Goal: Find specific page/section

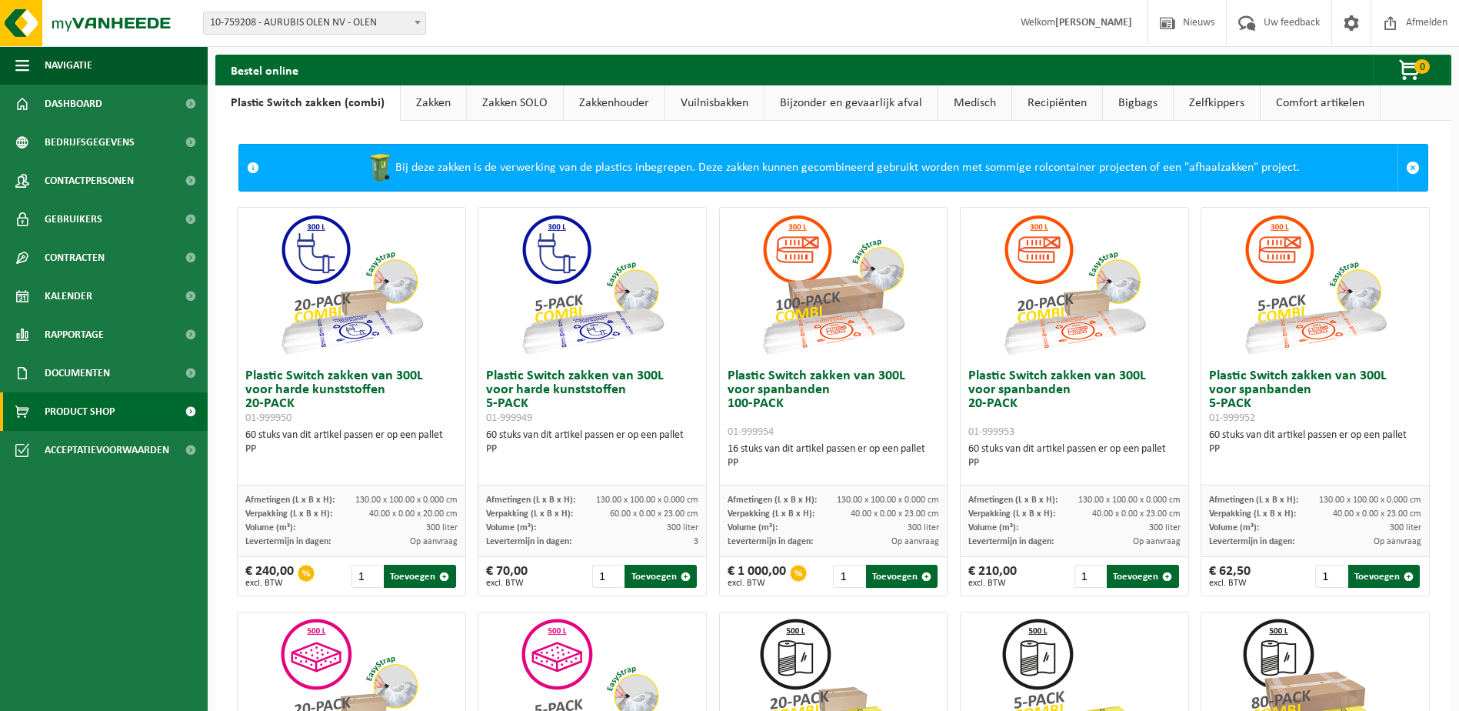
click at [514, 32] on div "Vestiging: 10-759208 - AURUBIS OLEN NV - OLEN 10-759211 - AURUBIS OLEN NV - [GE…" at bounding box center [729, 23] width 1459 height 47
click at [421, 100] on link "Zakken" at bounding box center [433, 102] width 65 height 35
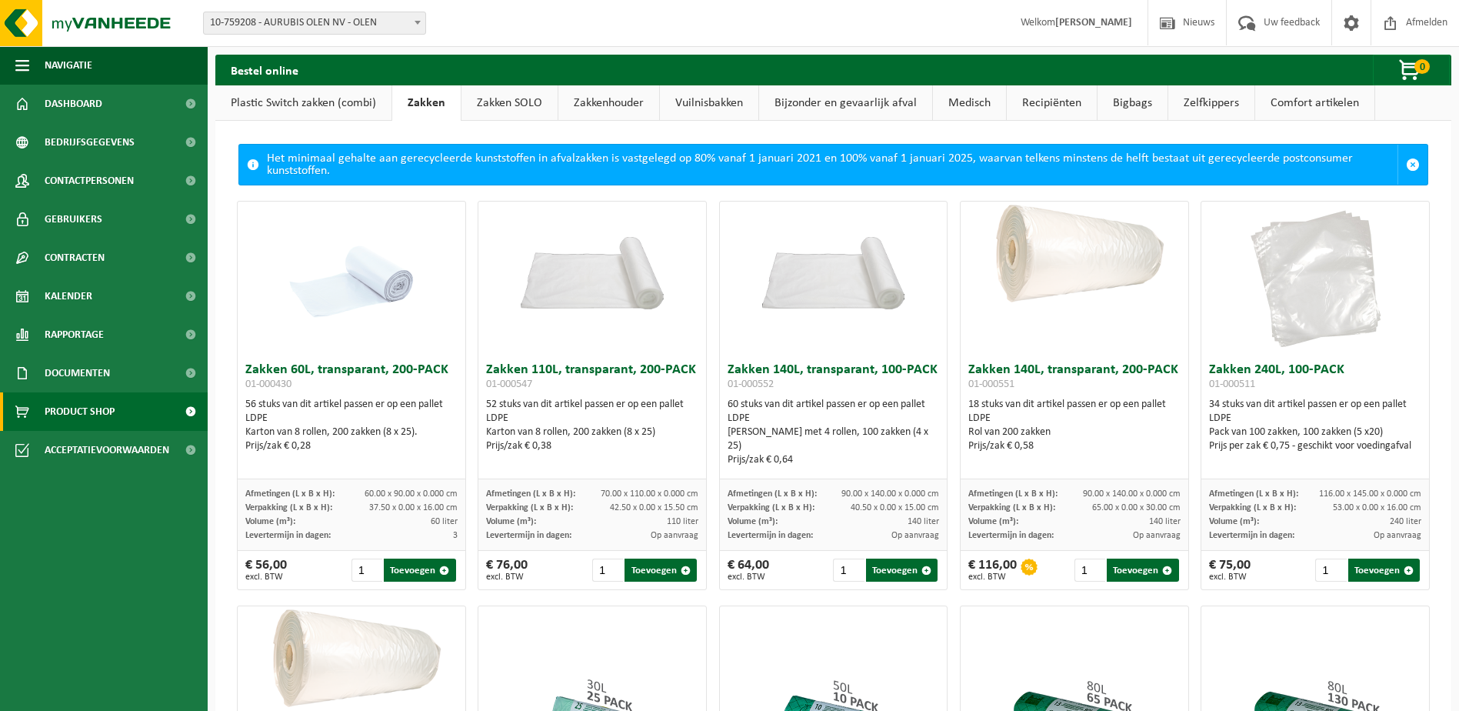
click at [392, 85] on link "Zakken" at bounding box center [426, 102] width 68 height 35
click at [500, 105] on link "Zakken SOLO" at bounding box center [510, 102] width 96 height 35
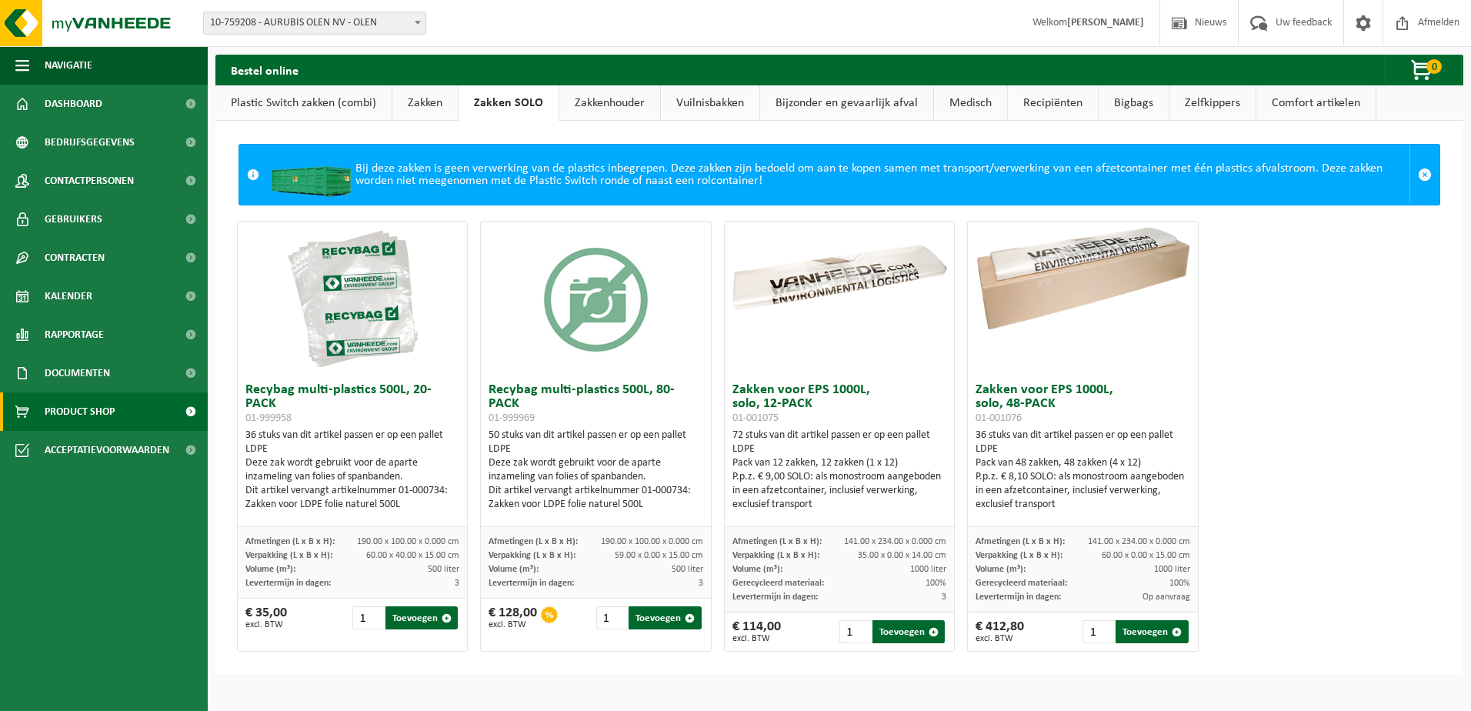
click at [458, 85] on link "Zakken SOLO" at bounding box center [508, 102] width 100 height 35
drag, startPoint x: 588, startPoint y: 98, endPoint x: 599, endPoint y: 102, distance: 11.9
click at [588, 98] on link "Zakkenhouder" at bounding box center [609, 102] width 101 height 35
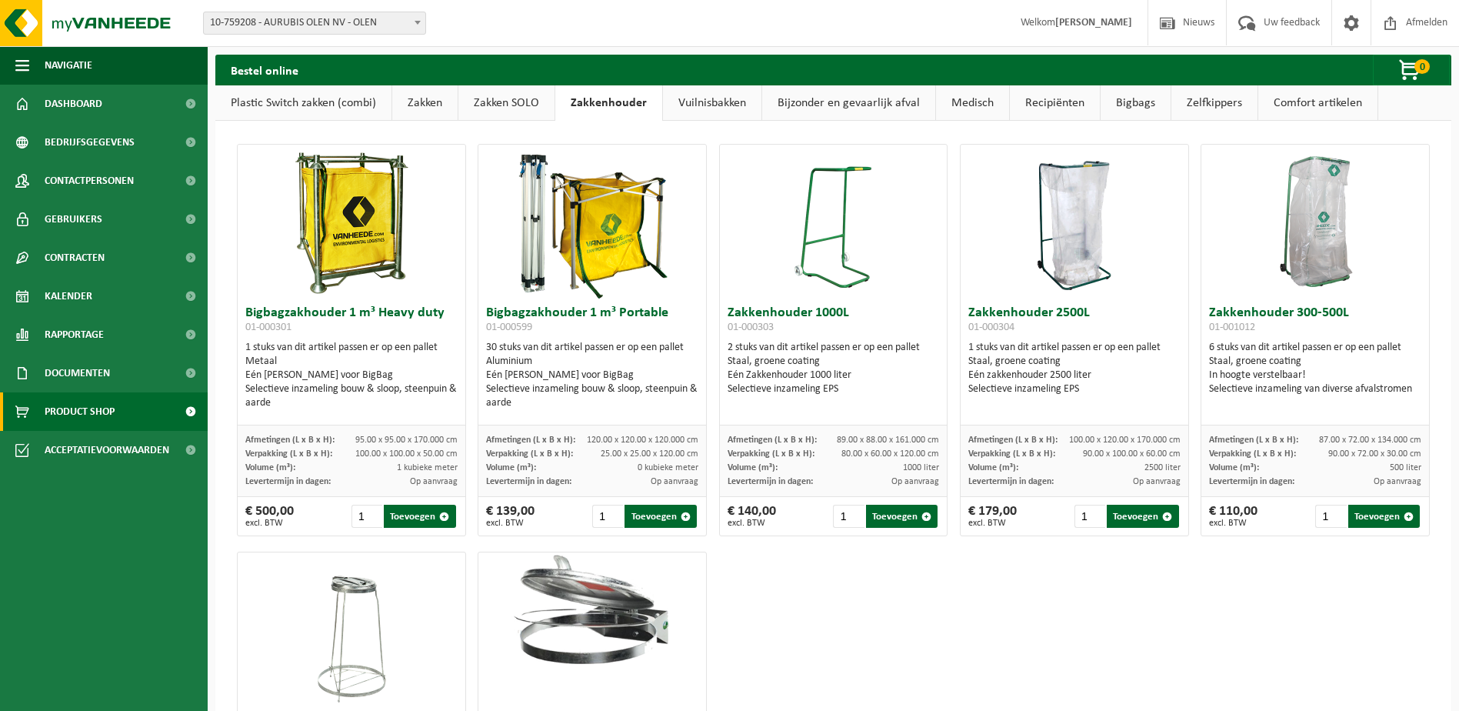
click at [698, 101] on link "Vuilnisbakken" at bounding box center [712, 102] width 98 height 35
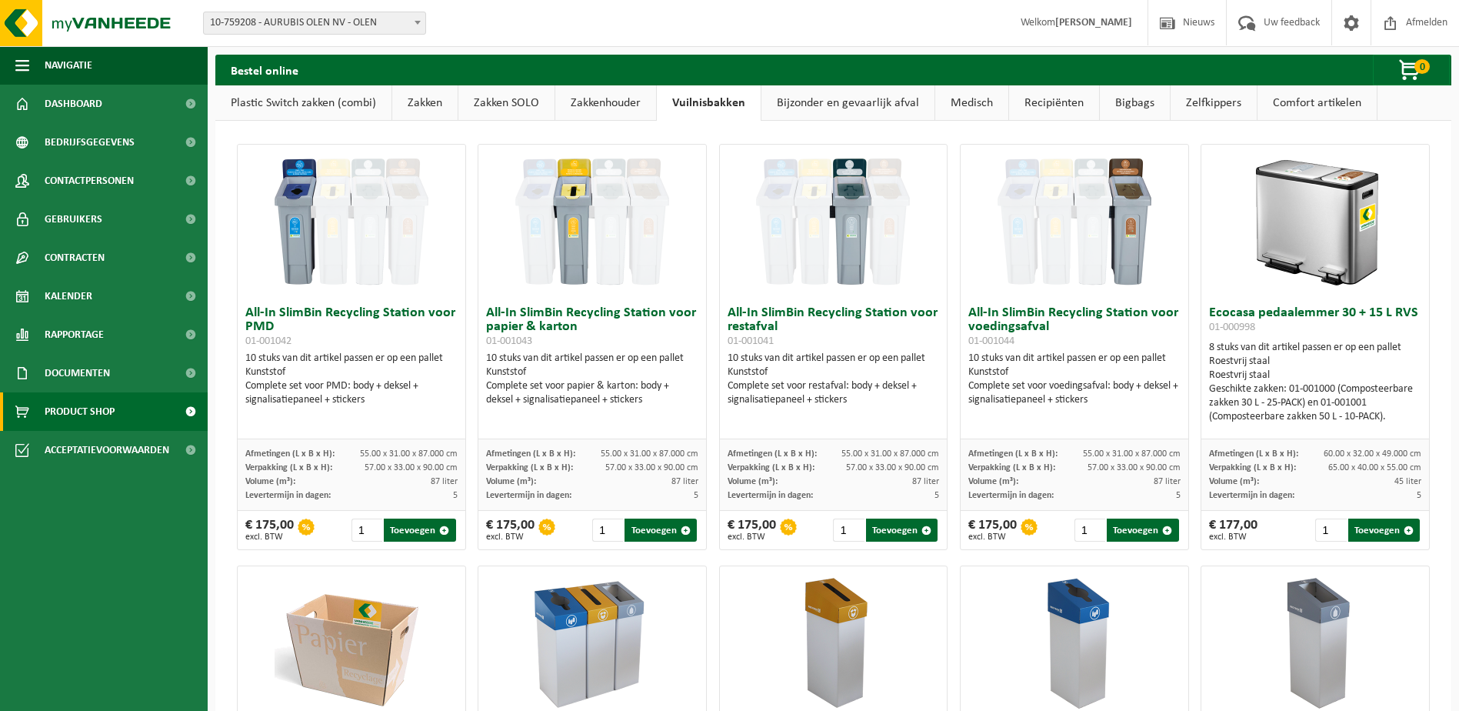
click at [855, 96] on link "Bijzonder en gevaarlijk afval" at bounding box center [848, 102] width 173 height 35
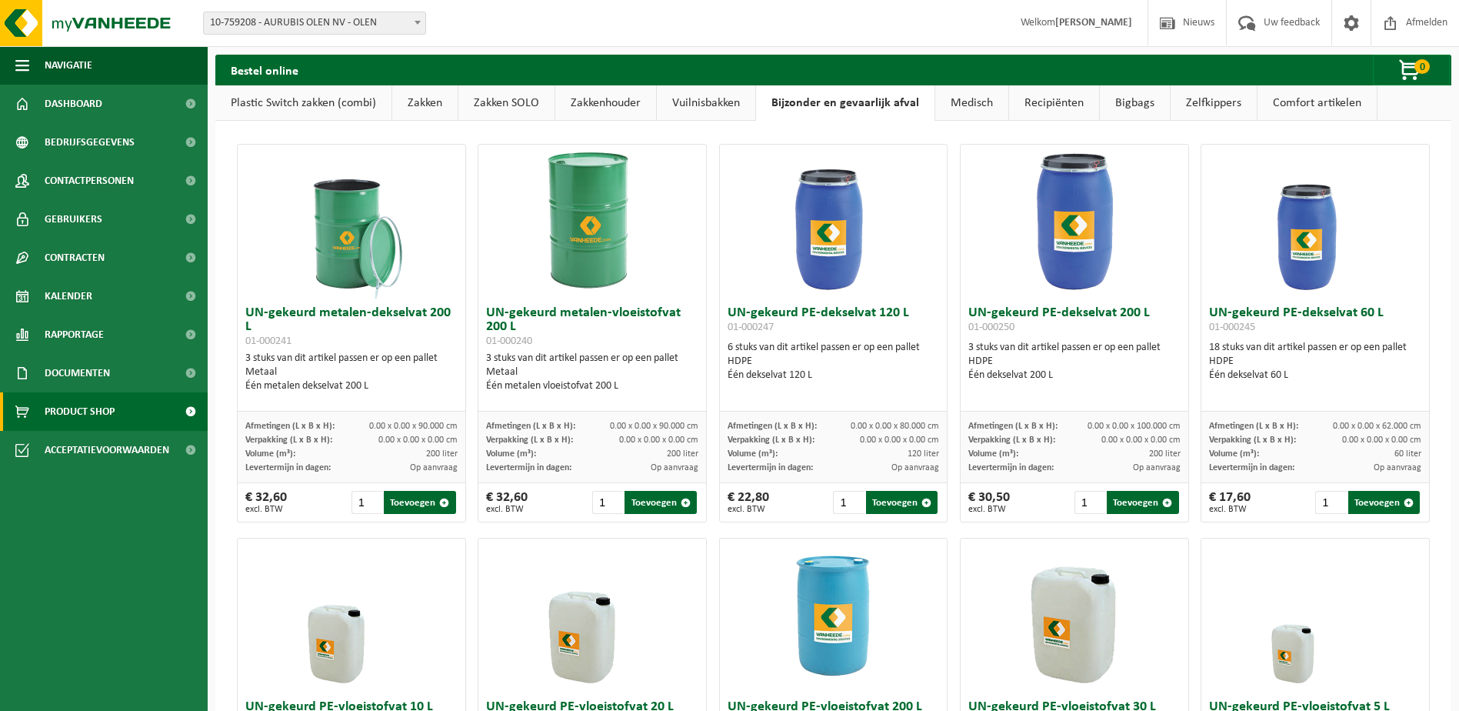
click at [982, 112] on link "Medisch" at bounding box center [971, 102] width 73 height 35
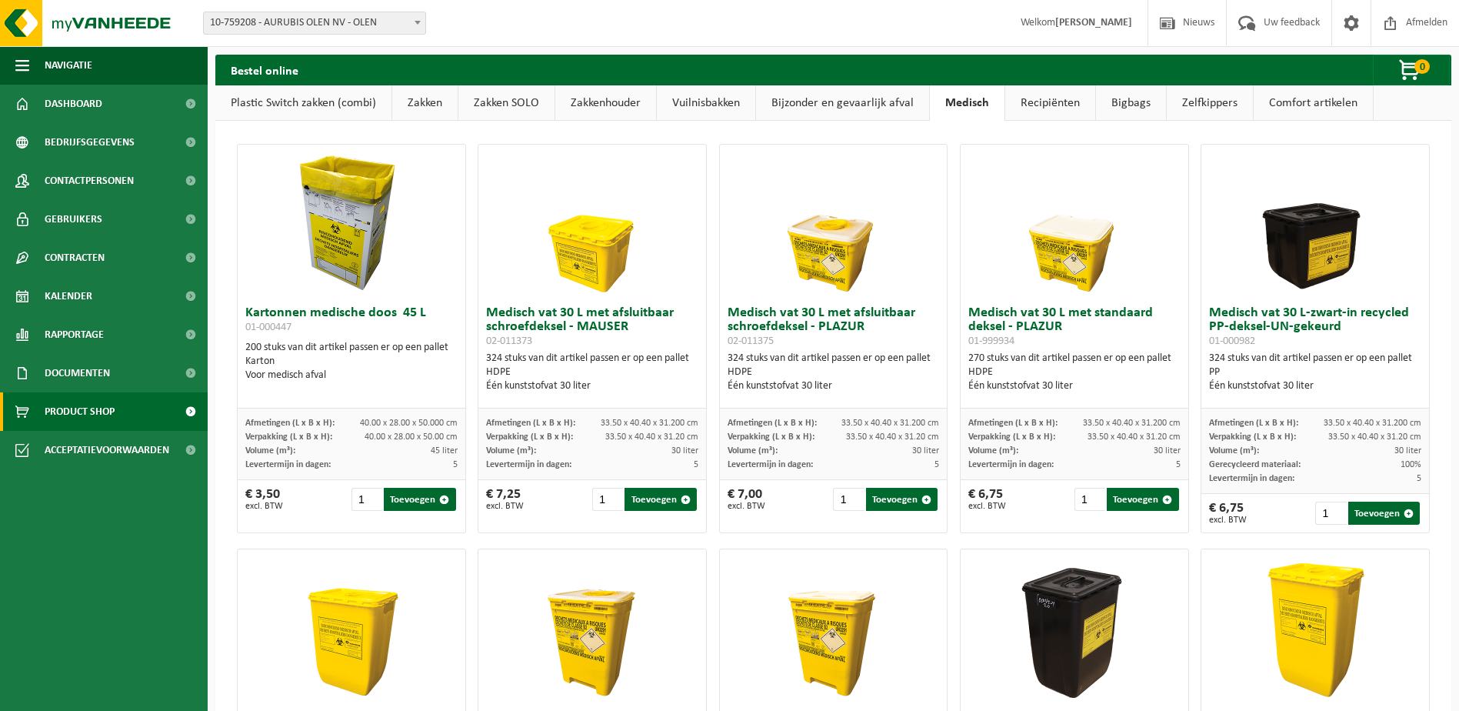
click at [1045, 98] on link "Recipiënten" at bounding box center [1050, 102] width 90 height 35
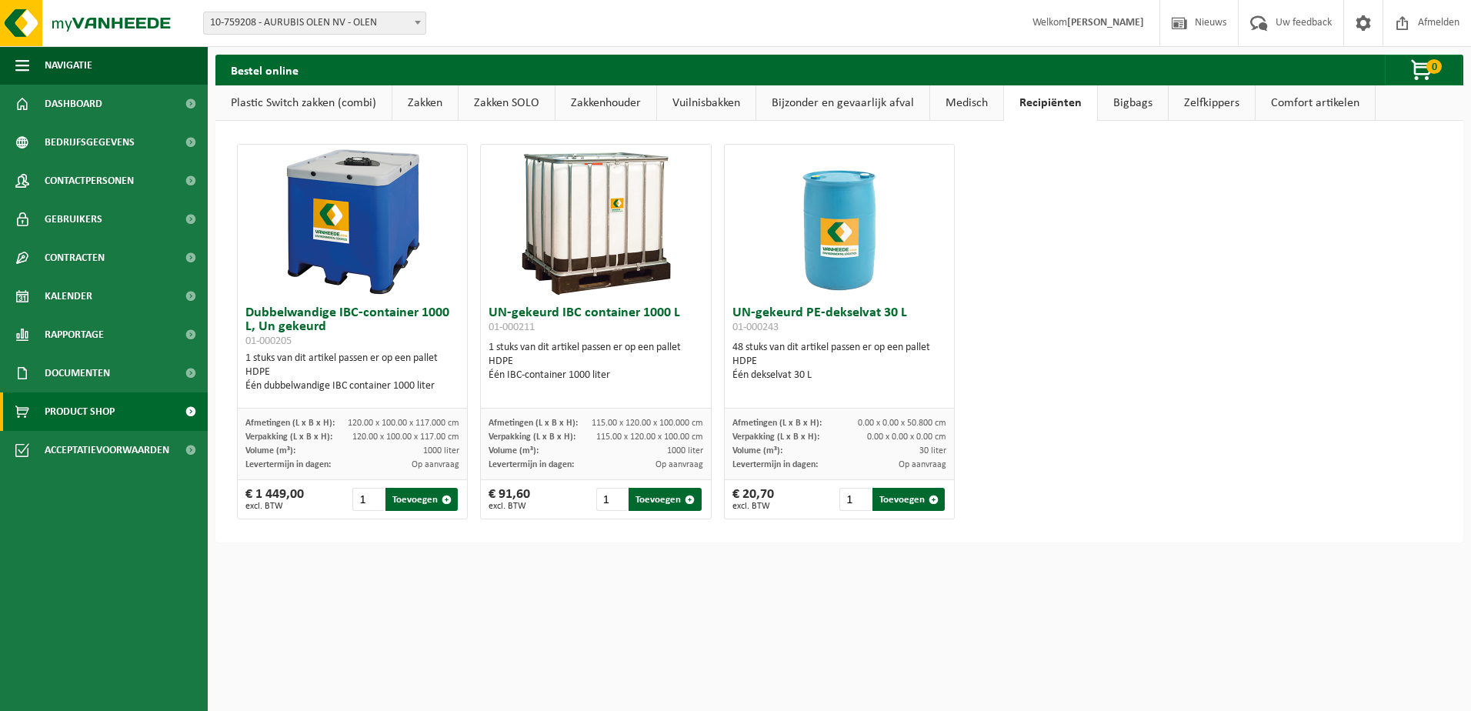
click at [1130, 114] on link "Bigbags" at bounding box center [1133, 102] width 70 height 35
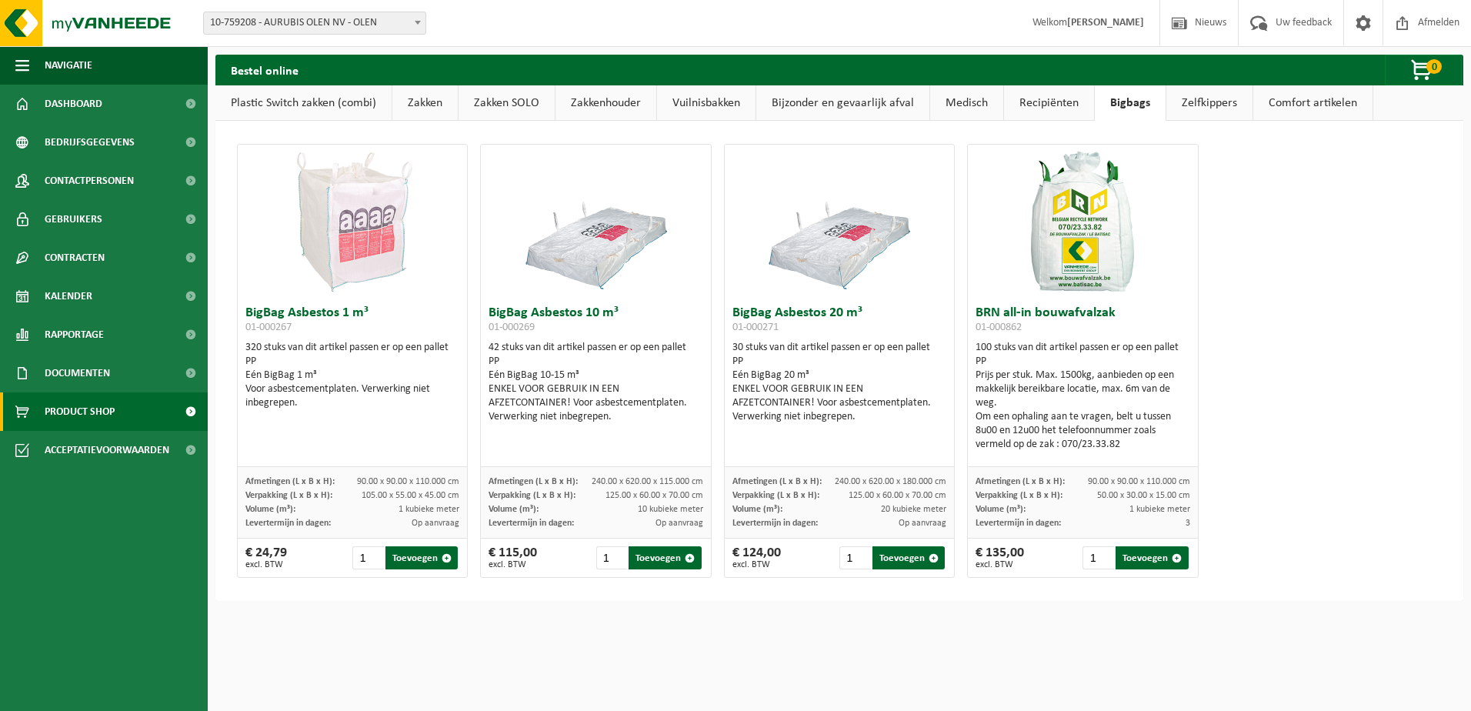
click at [1208, 98] on link "Zelfkippers" at bounding box center [1209, 102] width 86 height 35
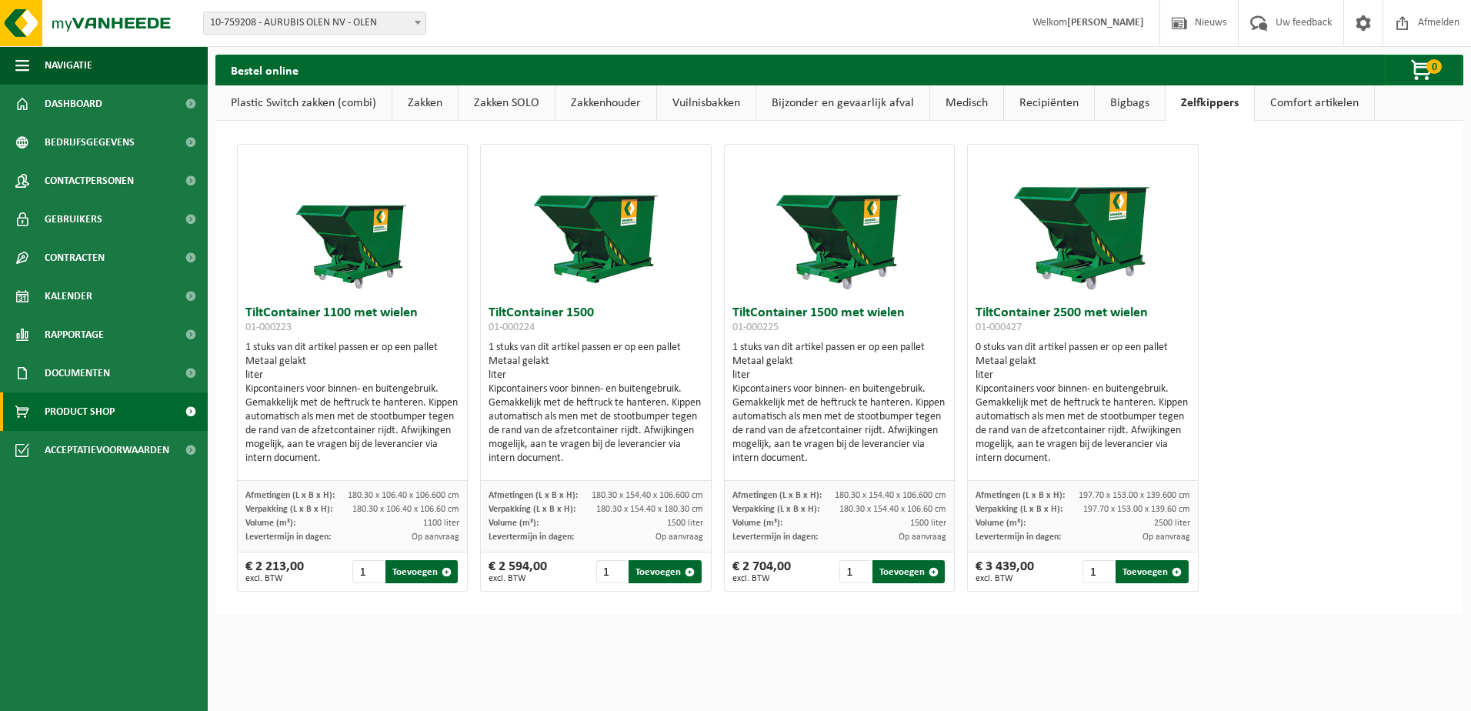
click at [1328, 106] on link "Comfort artikelen" at bounding box center [1314, 102] width 119 height 35
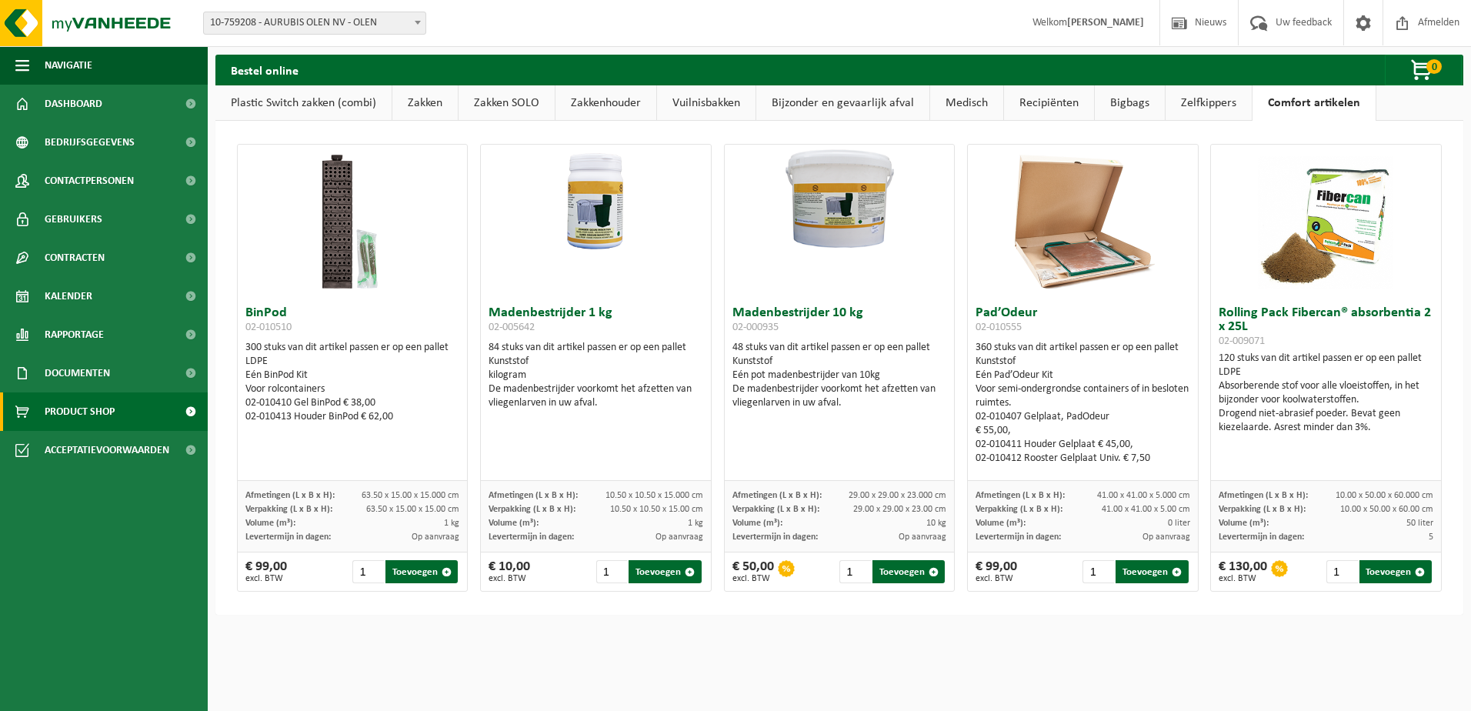
click at [332, 102] on link "Plastic Switch zakken (combi)" at bounding box center [303, 102] width 176 height 35
